Goal: Contribute content: Add original content to the website for others to see

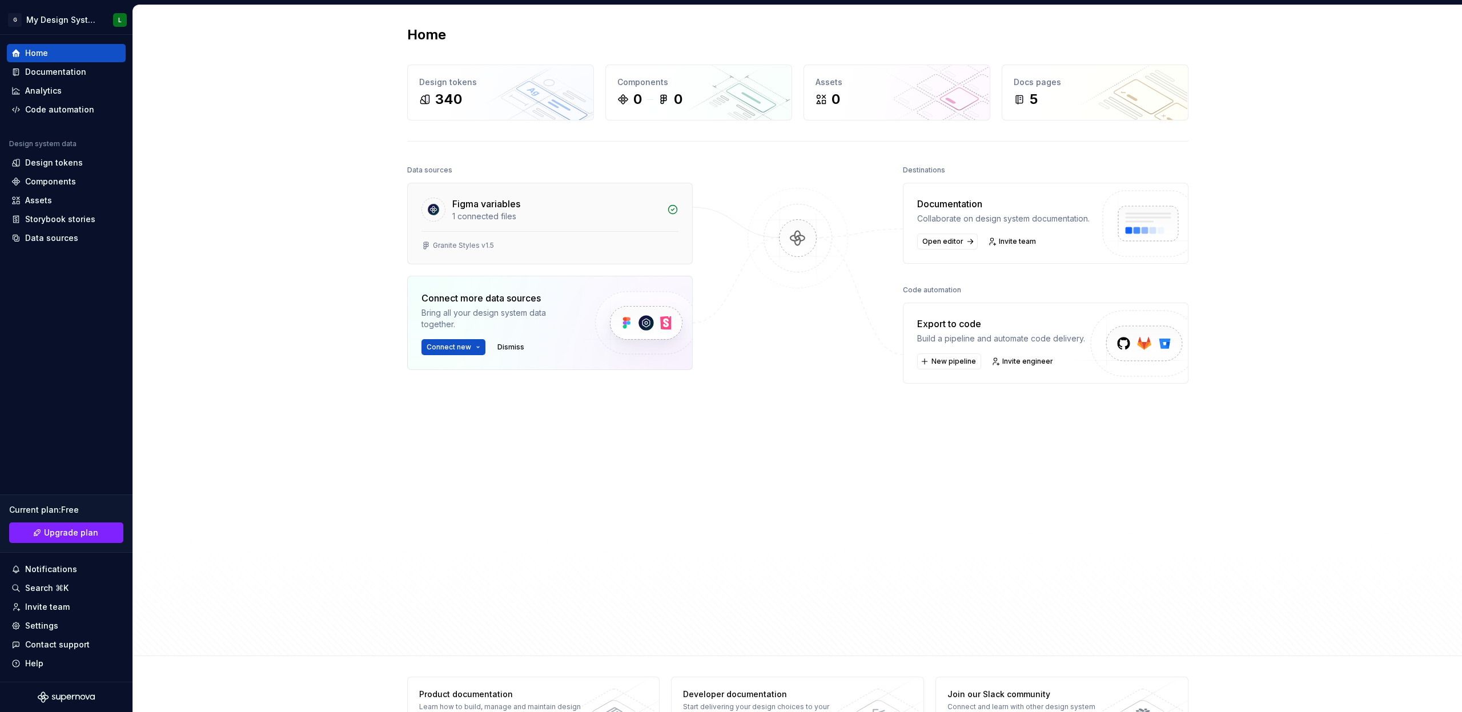
click at [533, 204] on div "Figma variables" at bounding box center [556, 204] width 208 height 14
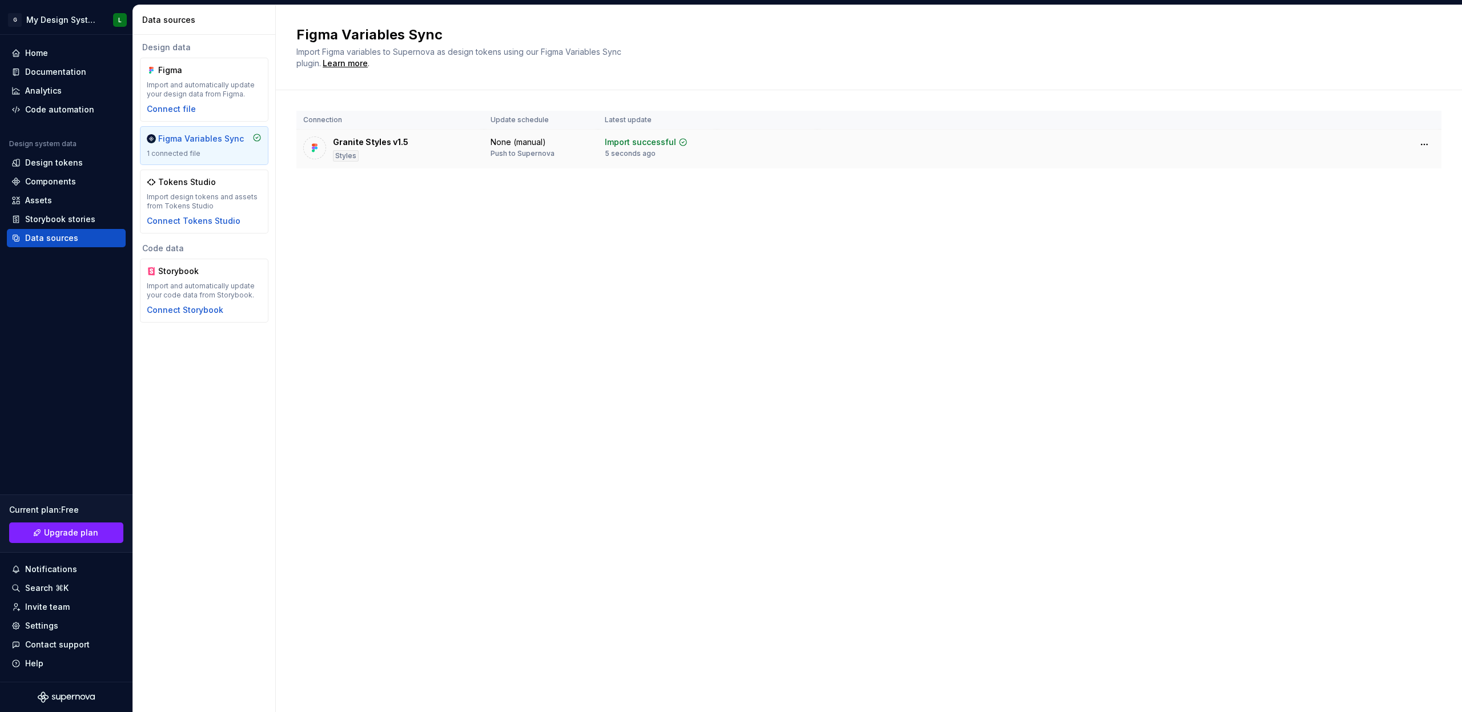
click at [417, 148] on div "Granite Styles v1.5 Styles" at bounding box center [390, 148] width 174 height 25
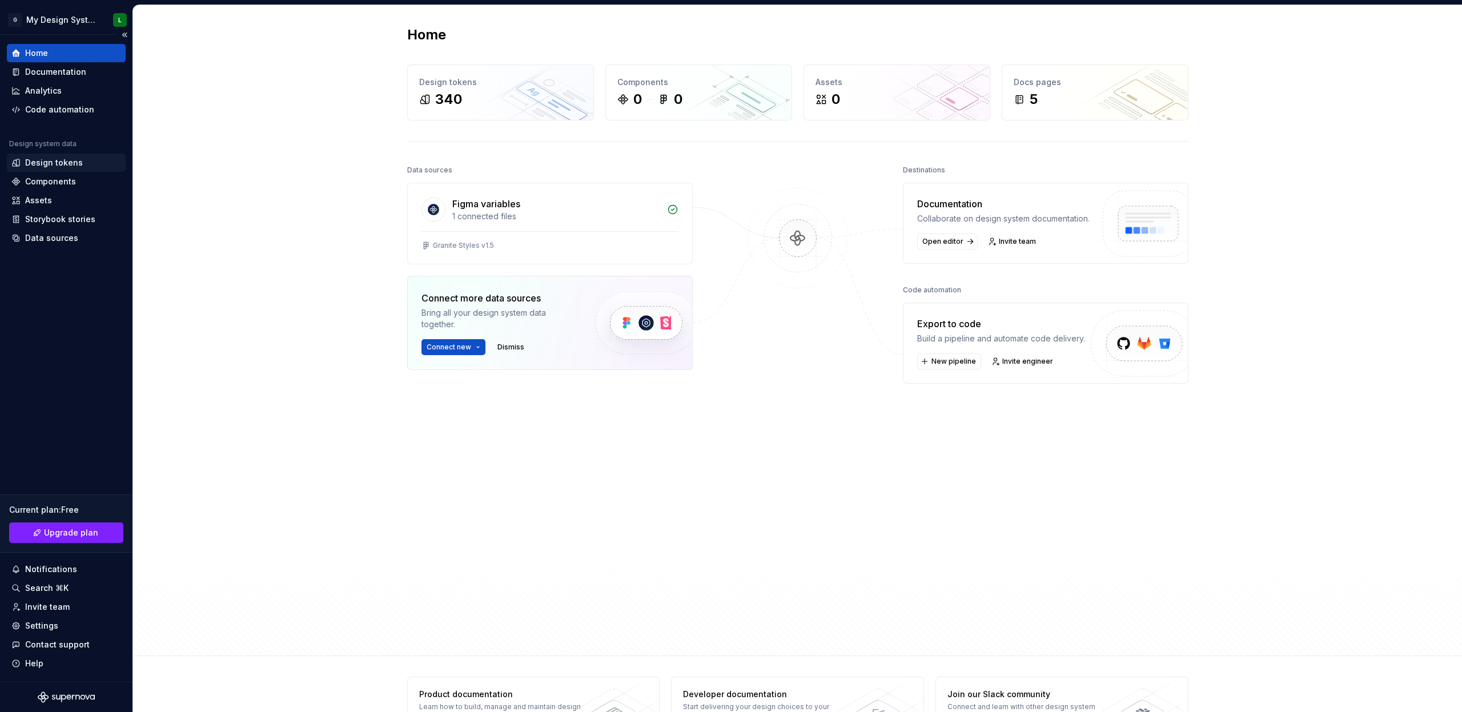
click at [66, 165] on div "Design tokens" at bounding box center [54, 162] width 58 height 11
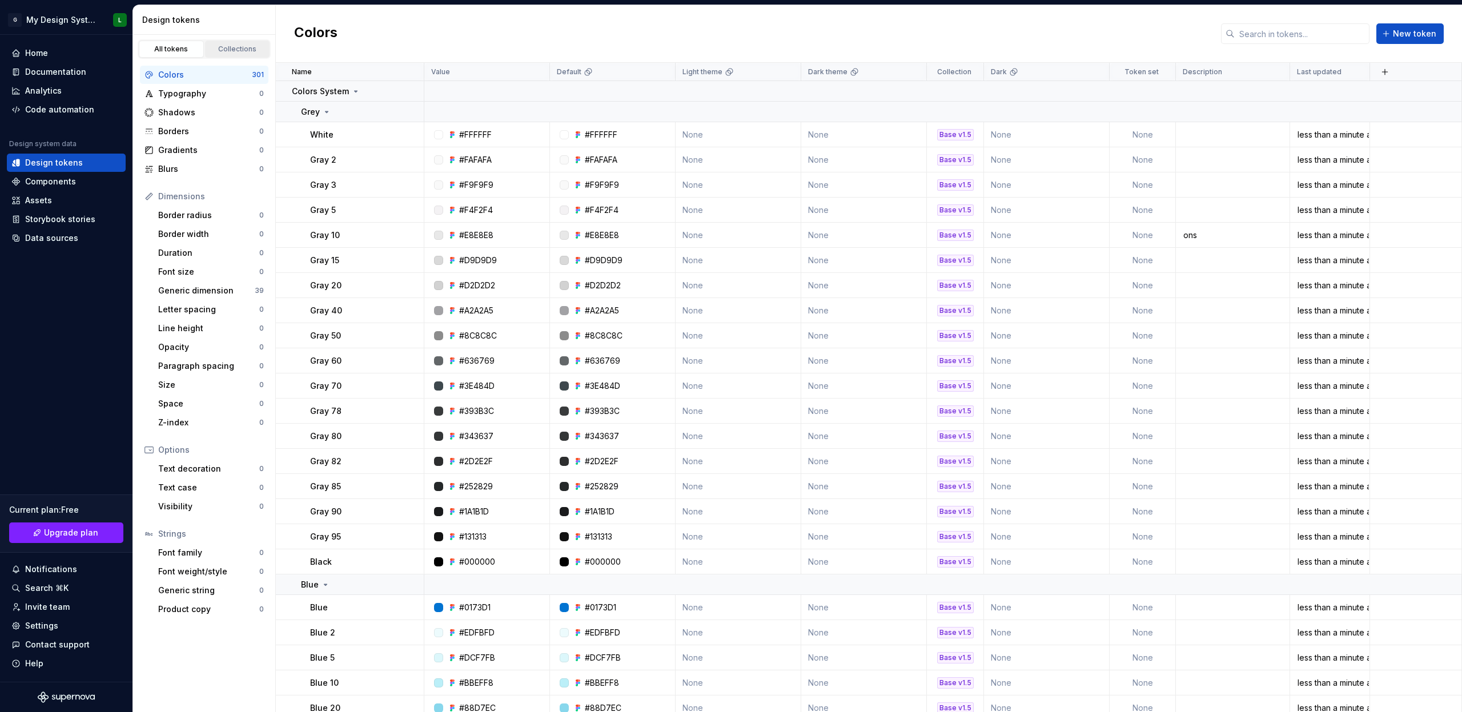
click at [239, 51] on div "Collections" at bounding box center [237, 49] width 57 height 9
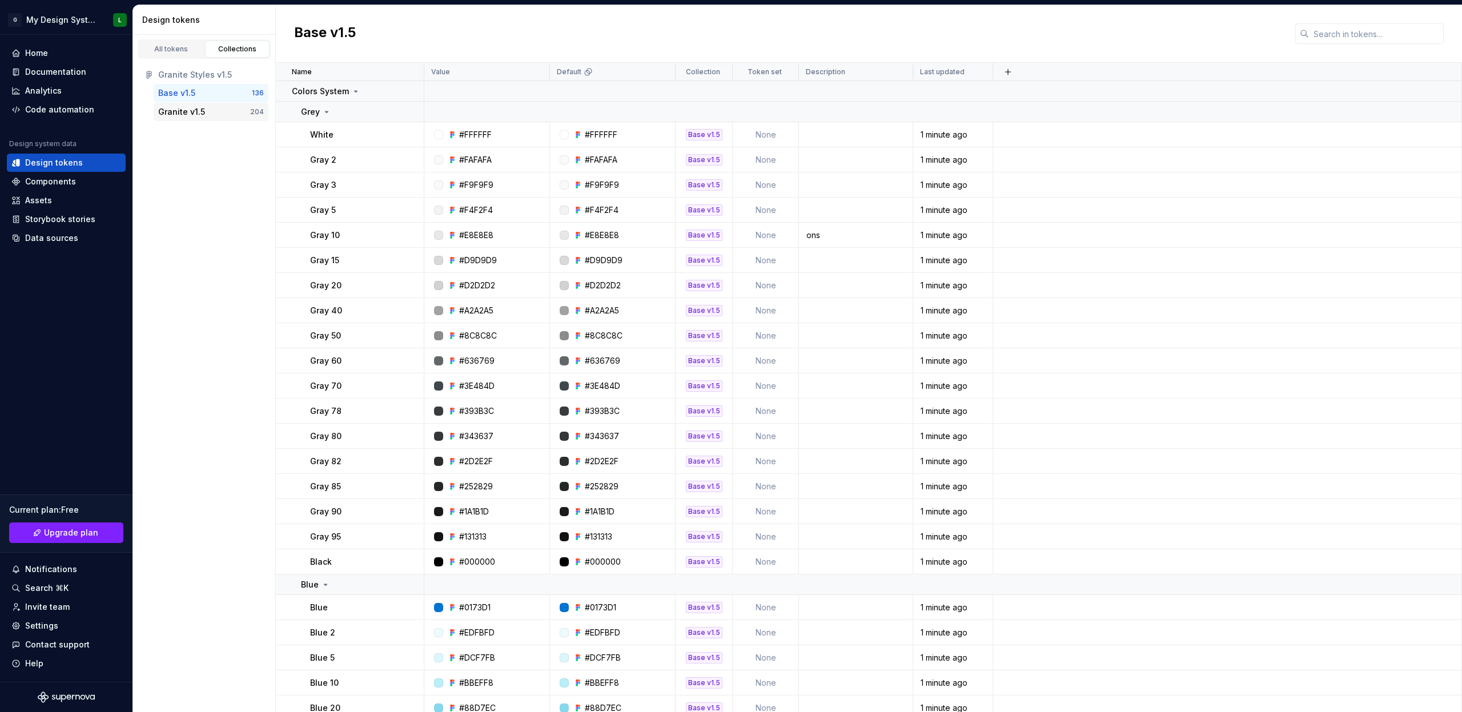
click at [206, 108] on div "Granite v1.5" at bounding box center [204, 111] width 92 height 11
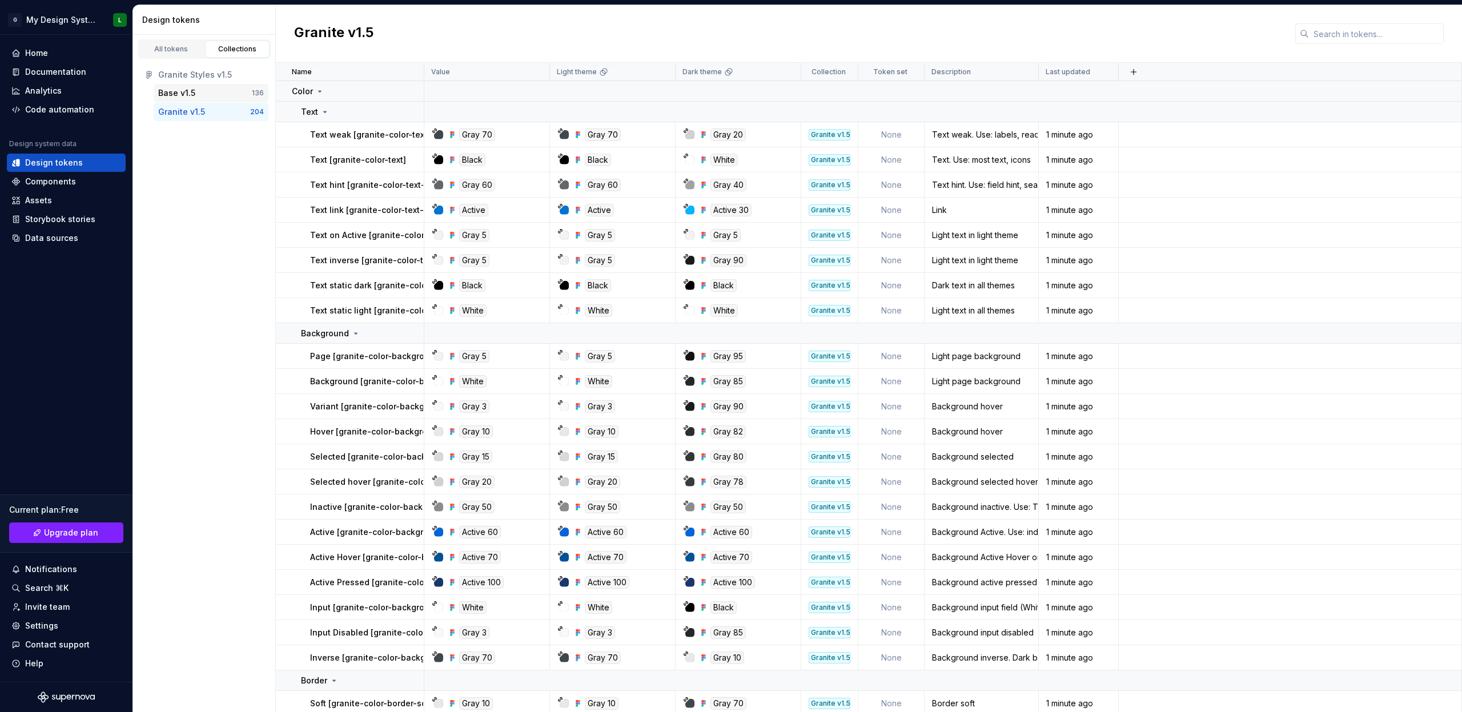
click at [204, 90] on div "Base v1.5" at bounding box center [205, 92] width 94 height 11
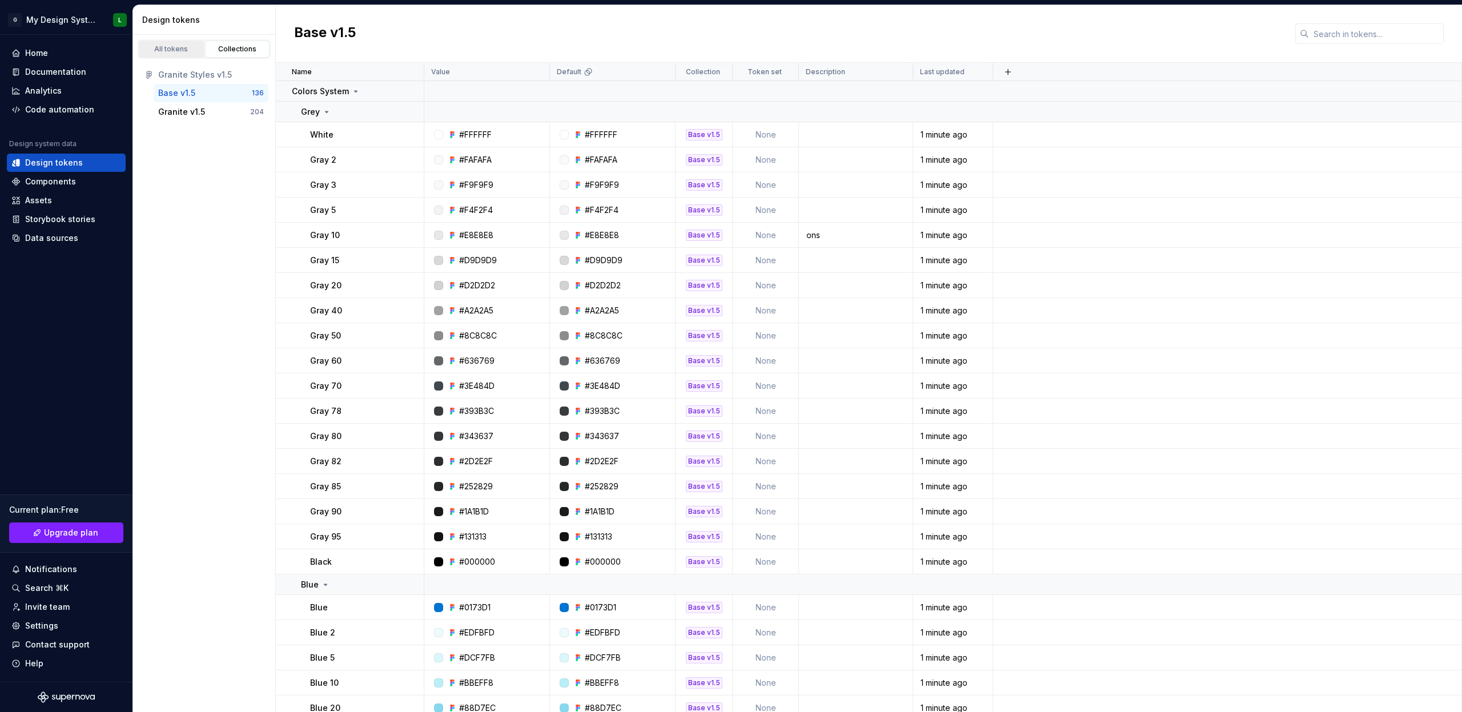
click at [179, 45] on div "All tokens" at bounding box center [171, 49] width 57 height 9
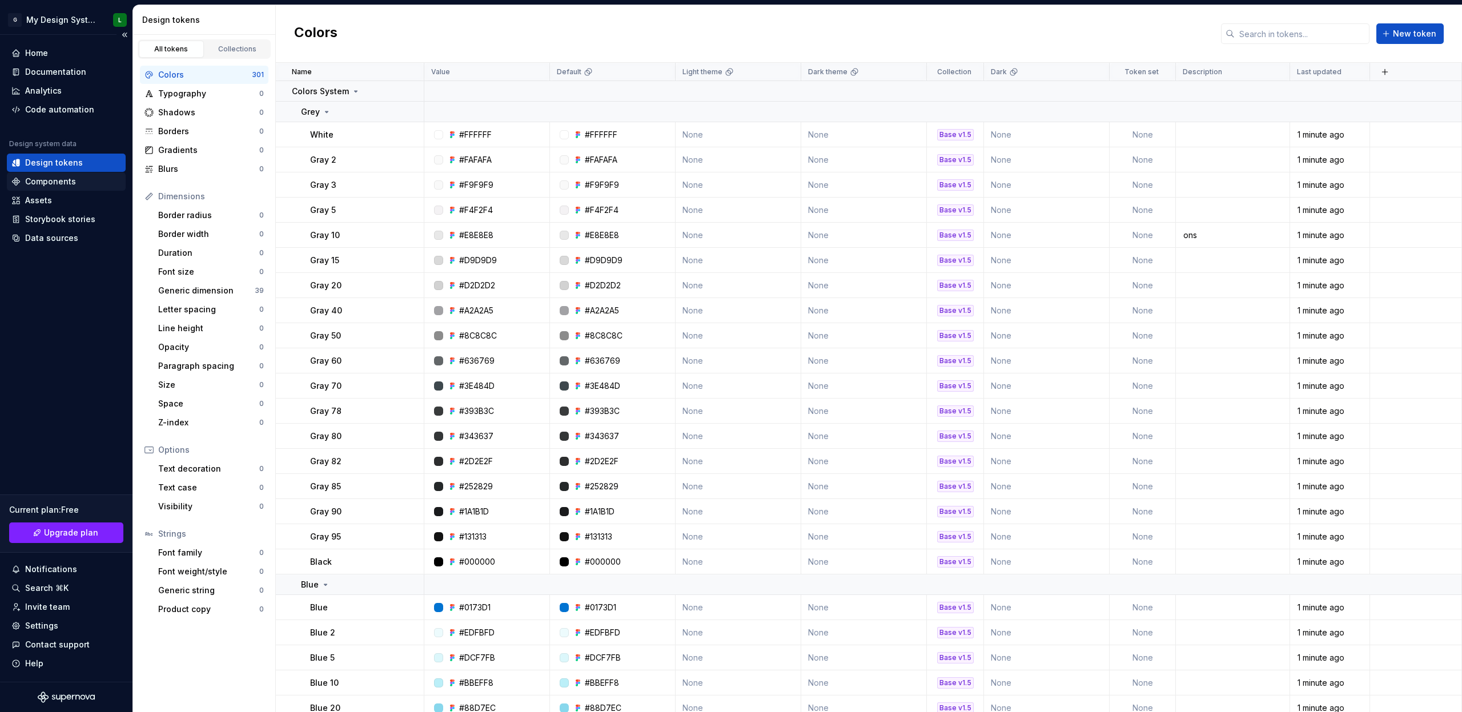
click at [70, 182] on div "Components" at bounding box center [50, 181] width 51 height 11
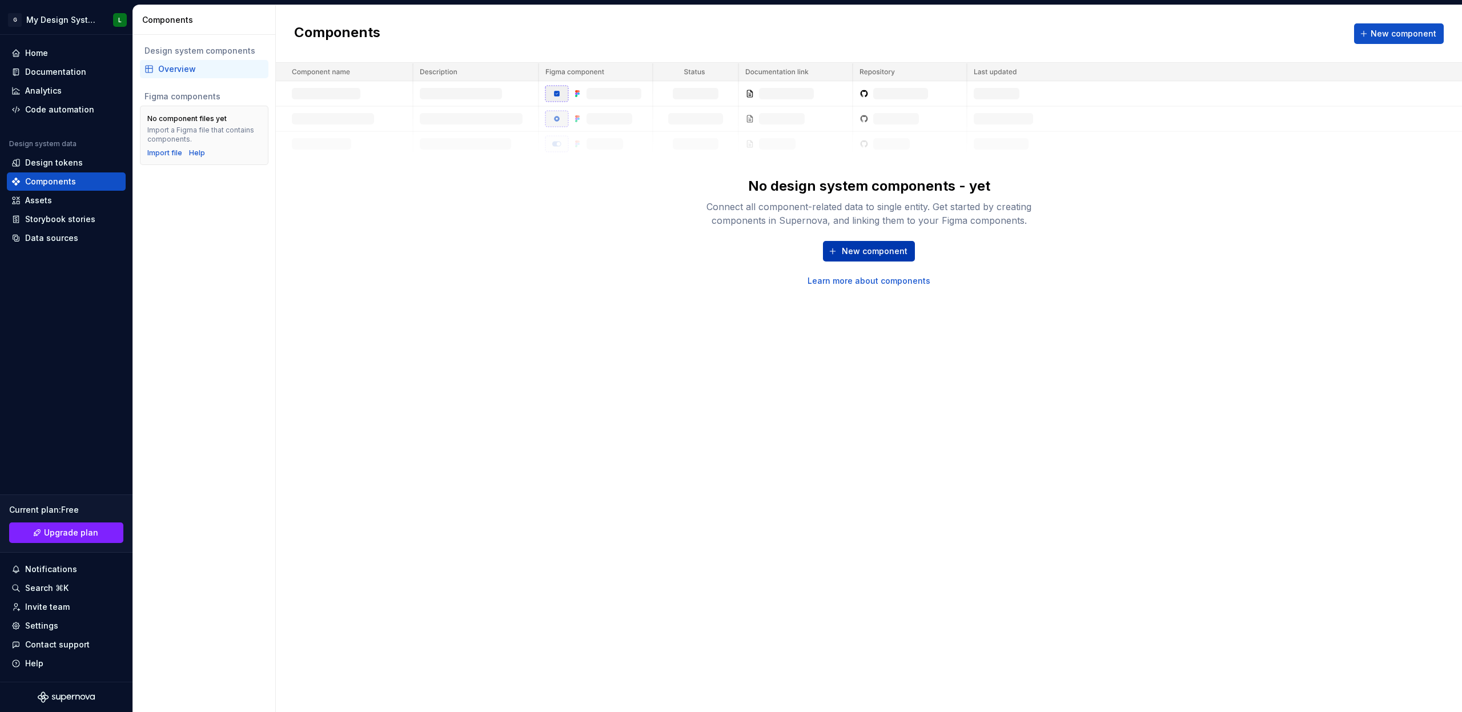
click at [884, 247] on span "New component" at bounding box center [875, 251] width 66 height 11
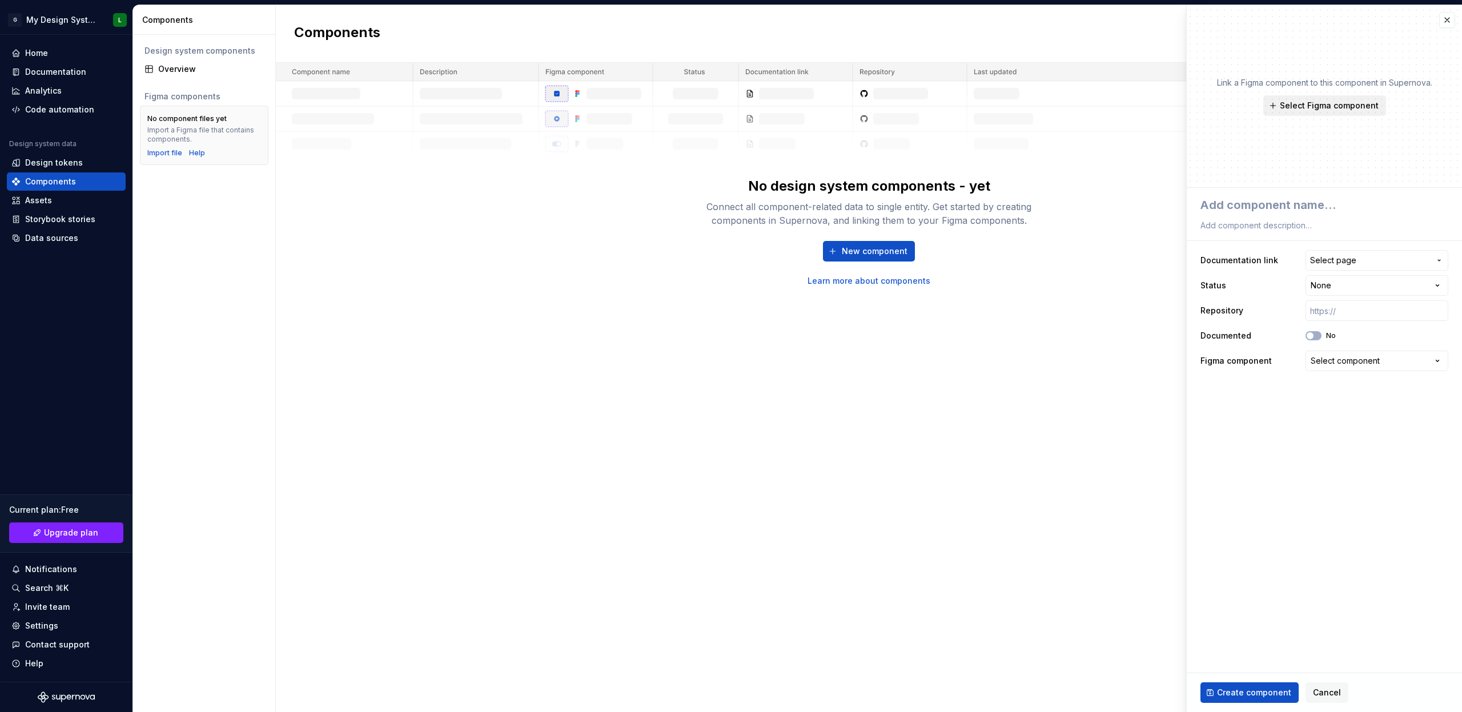
click at [1325, 106] on span "Select Figma component" at bounding box center [1328, 105] width 99 height 11
click at [1258, 105] on div "Link a Figma component to this component in Supernova. Select Figma component" at bounding box center [1324, 96] width 215 height 39
click at [1305, 102] on span "Select Figma component" at bounding box center [1328, 105] width 99 height 11
click at [1289, 218] on img at bounding box center [1266, 183] width 148 height 91
type textarea "*"
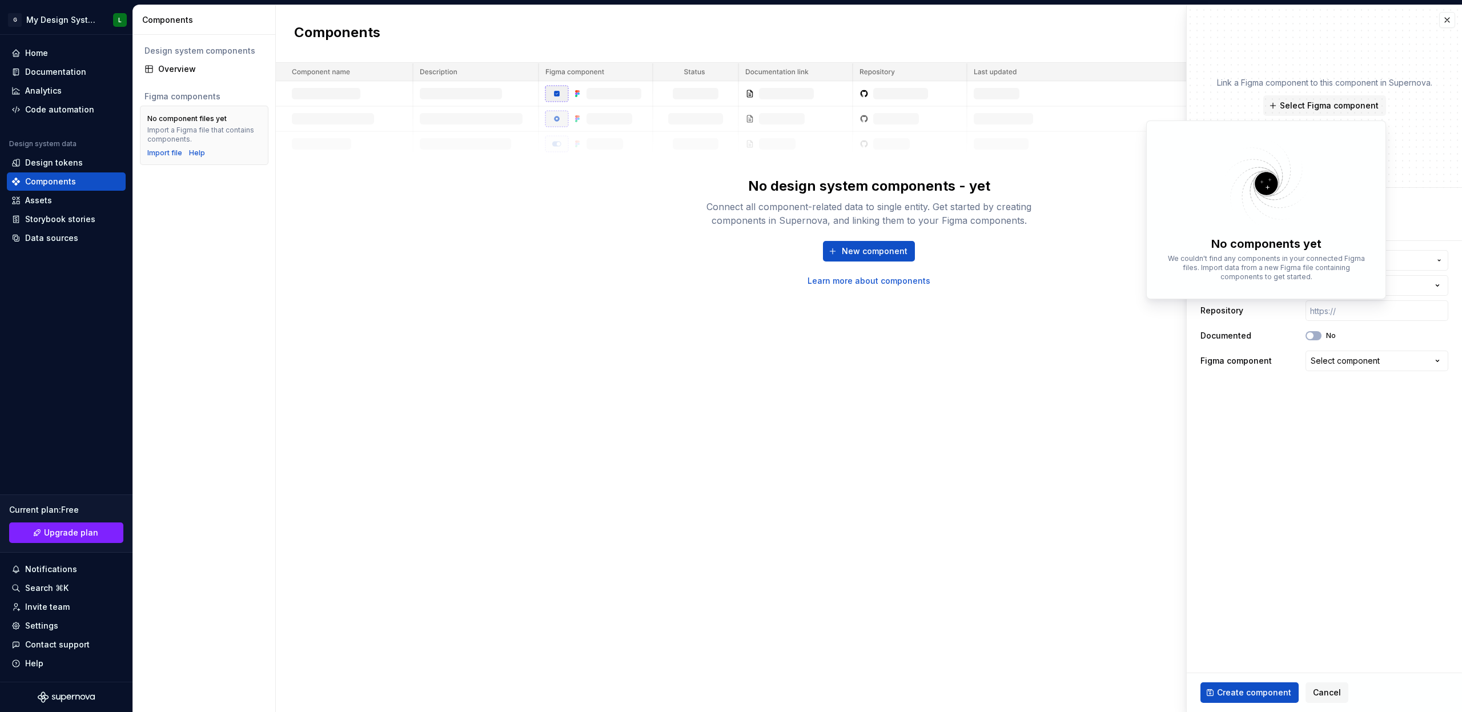
click at [1037, 299] on div "Components New component No design system components - yet Connect all componen…" at bounding box center [869, 358] width 1186 height 707
click at [173, 152] on div "Import file" at bounding box center [164, 152] width 35 height 9
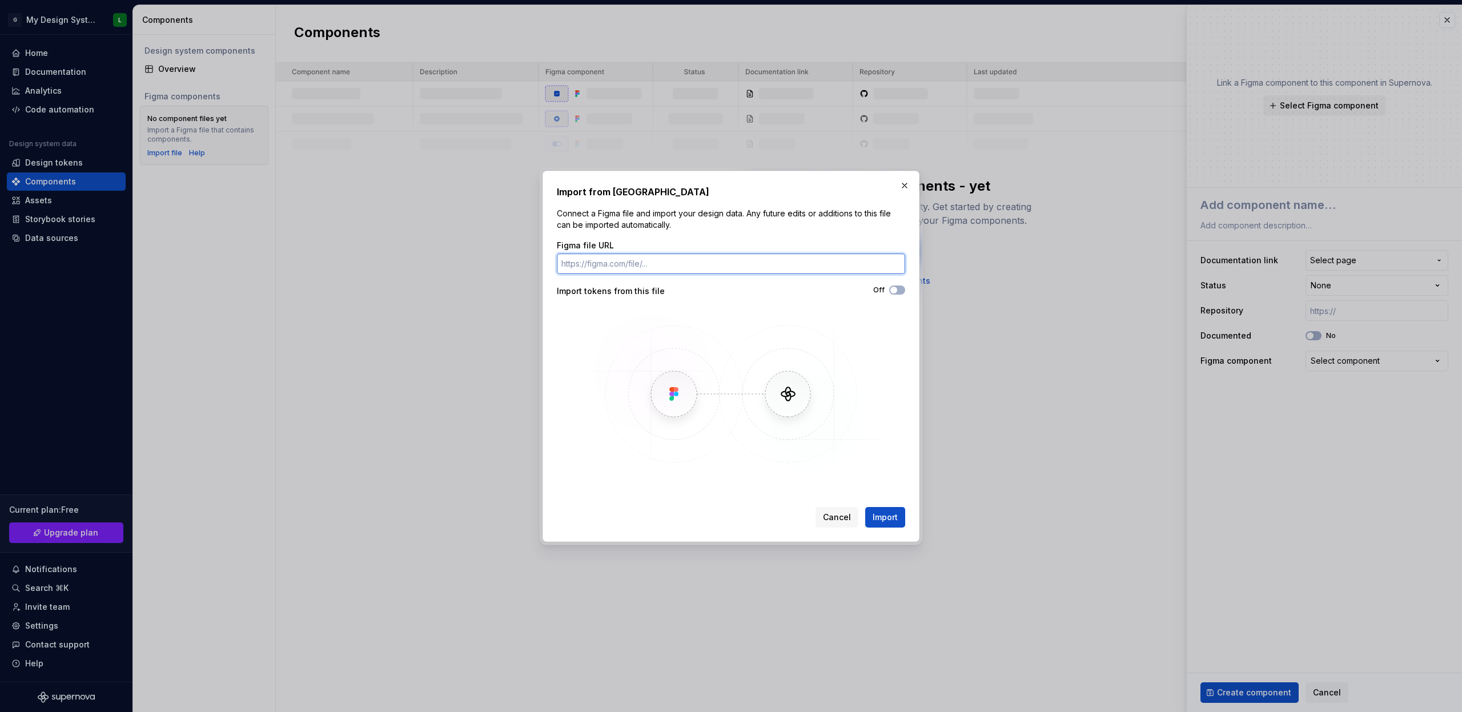
click at [653, 262] on input "Figma file URL" at bounding box center [731, 263] width 348 height 21
paste input "[URL][DOMAIN_NAME]"
type input "[URL][DOMAIN_NAME]"
click at [886, 518] on span "Import" at bounding box center [884, 517] width 25 height 11
type textarea "*"
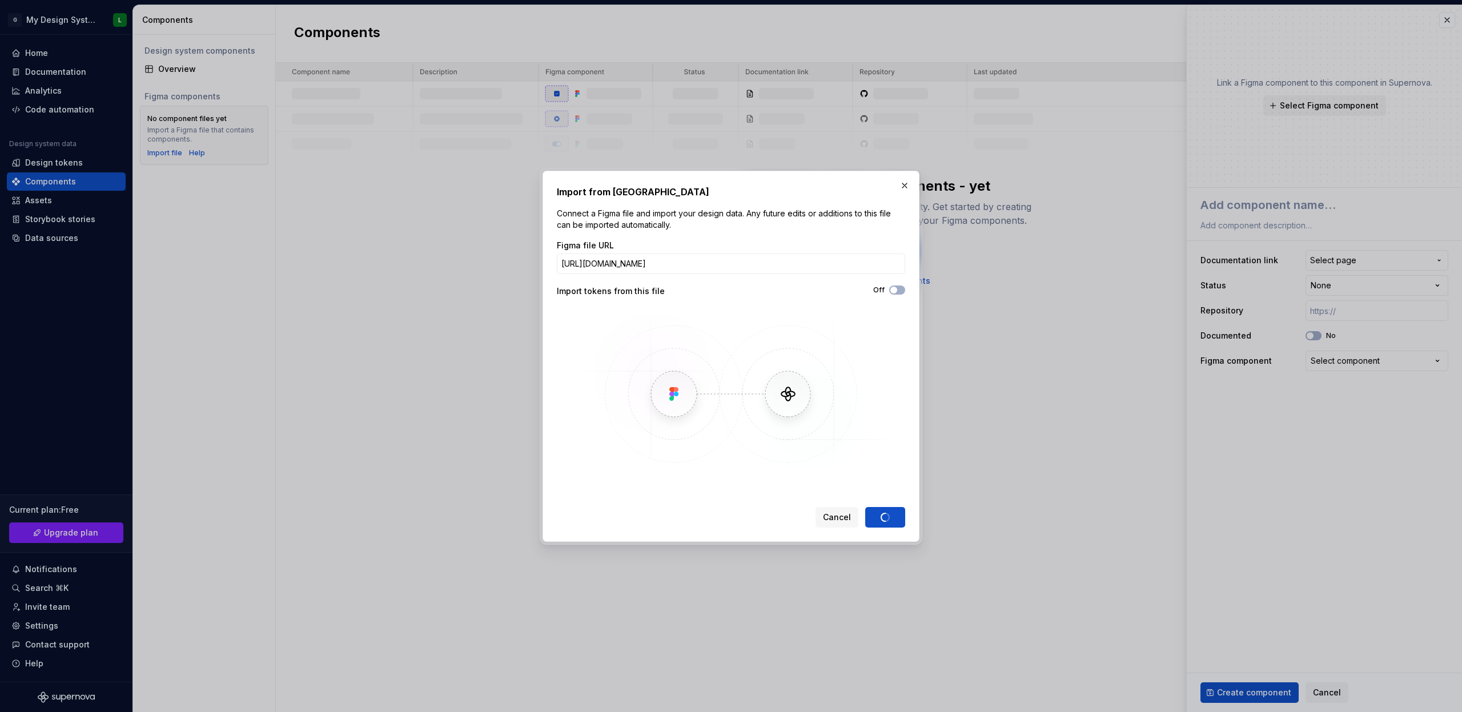
click at [901, 513] on div "Cancel Import" at bounding box center [860, 517] width 90 height 21
click at [796, 269] on input "[URL][DOMAIN_NAME]" at bounding box center [731, 263] width 348 height 21
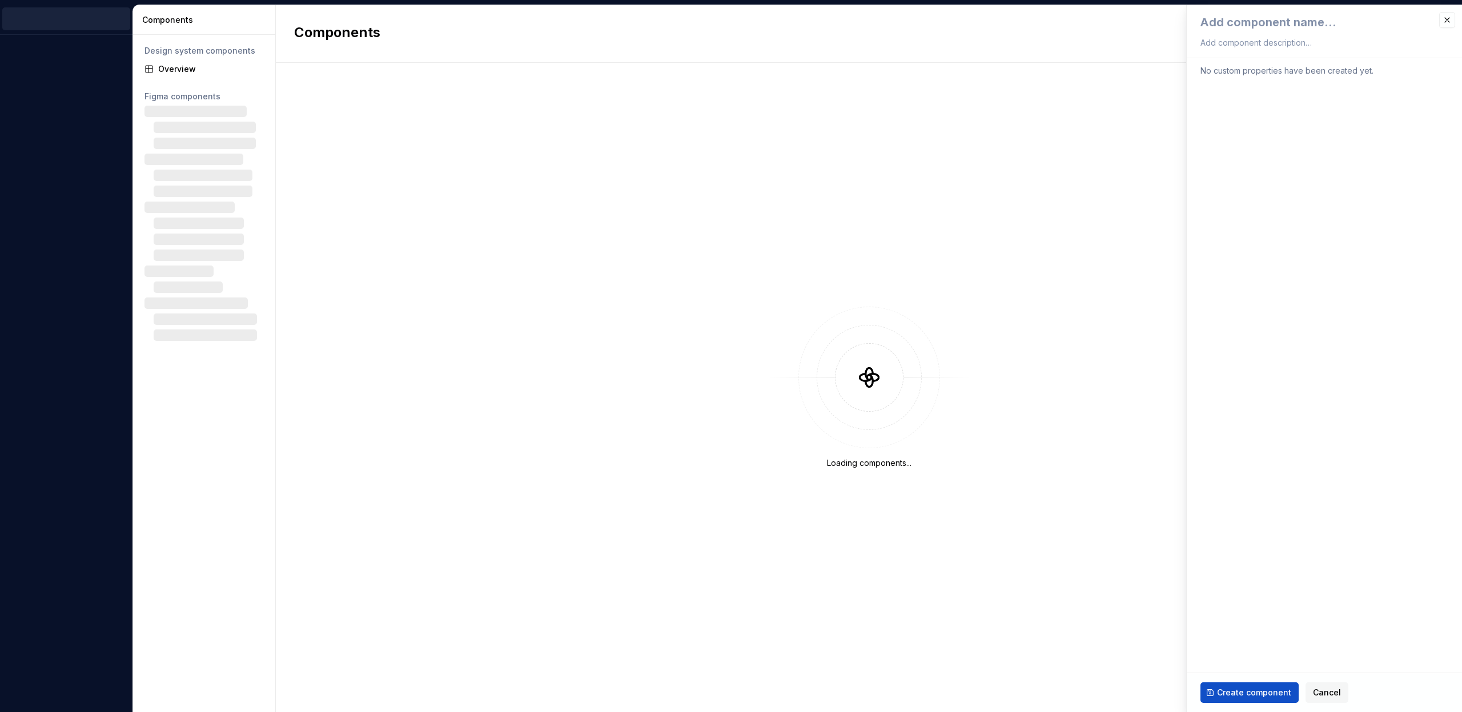
type textarea "*"
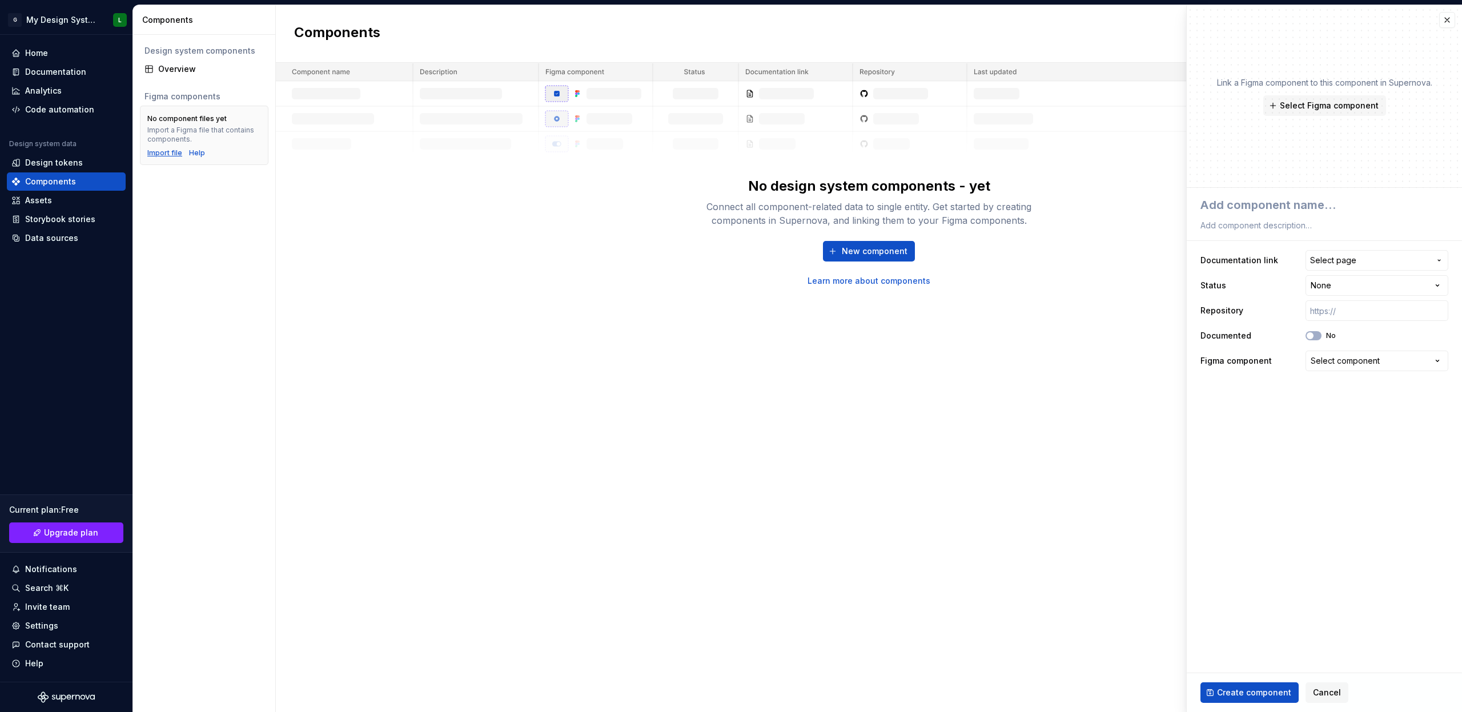
click at [166, 154] on div "Import file" at bounding box center [164, 152] width 35 height 9
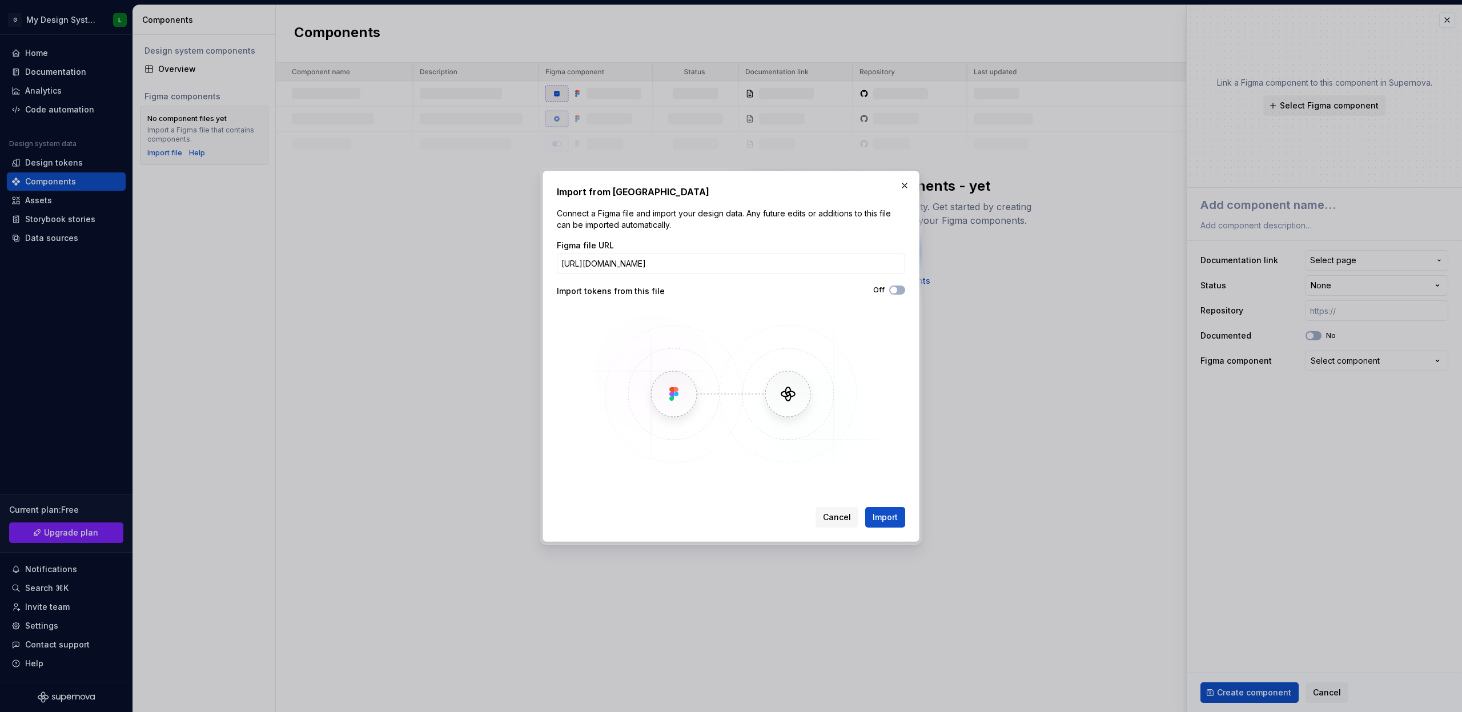
drag, startPoint x: 722, startPoint y: 265, endPoint x: 930, endPoint y: 265, distance: 208.4
click at [930, 265] on div "Import from Figma Connect a Figma file and import your design data. Any future …" at bounding box center [731, 356] width 1462 height 712
type input "https://www.figma.com/design/KM0g7tk5yW5osrGoKIPRxe/Granite-Components-v1.5"
click at [896, 287] on icon "button" at bounding box center [893, 290] width 9 height 7
click at [896, 288] on icon "button" at bounding box center [893, 290] width 9 height 7
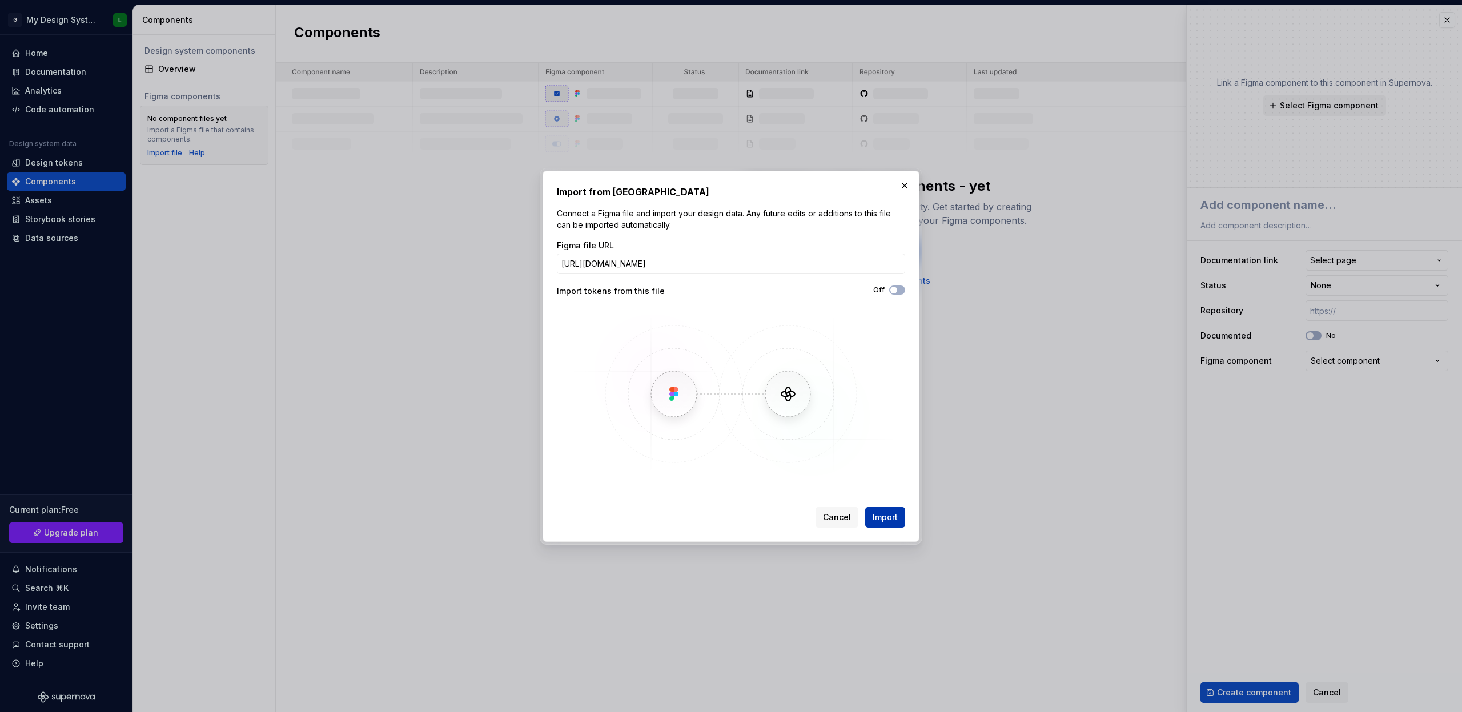
click at [884, 520] on span "Import" at bounding box center [884, 517] width 25 height 11
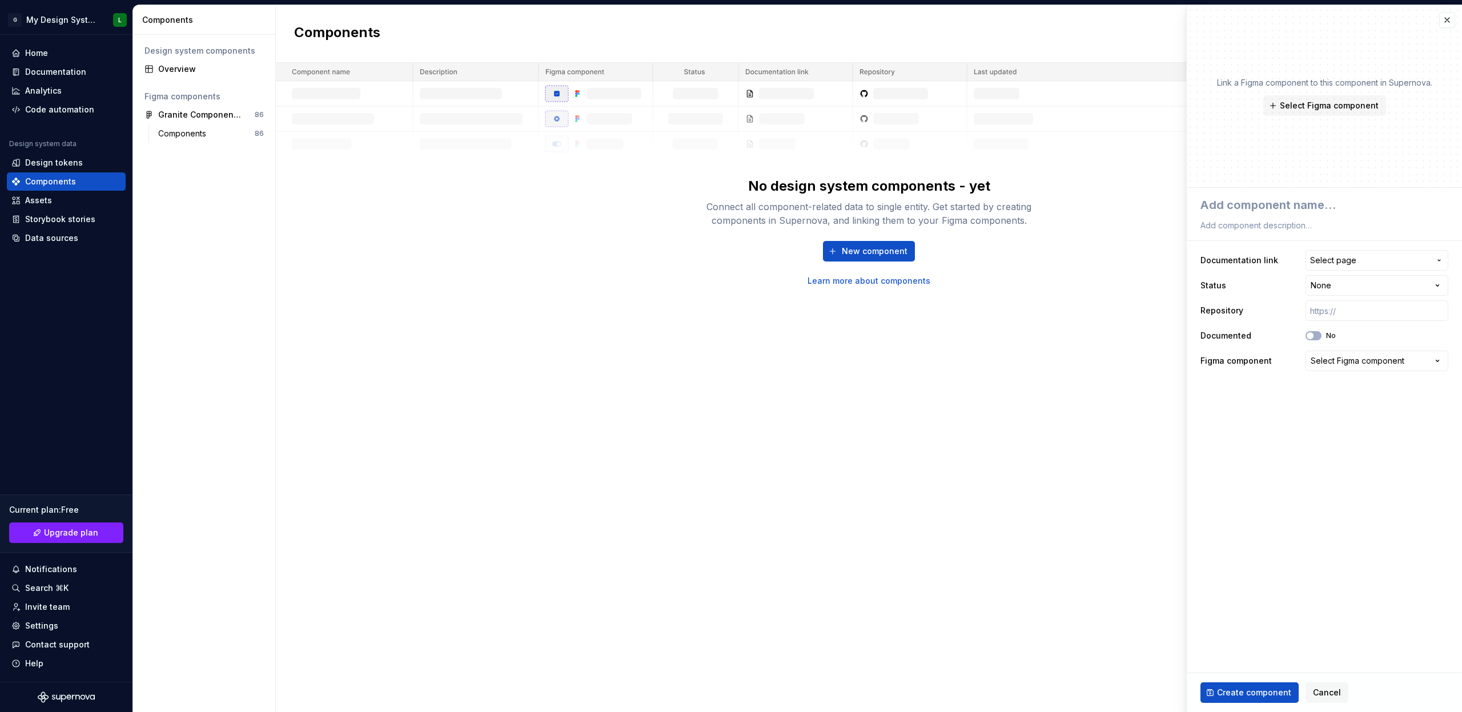
type textarea "*"
